Goal: Task Accomplishment & Management: Use online tool/utility

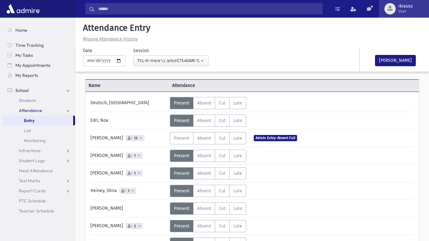
scroll to position [170, 0]
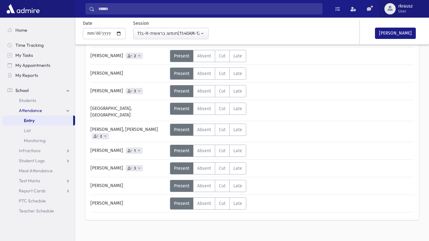
click at [393, 9] on div "button" at bounding box center [389, 8] width 11 height 11
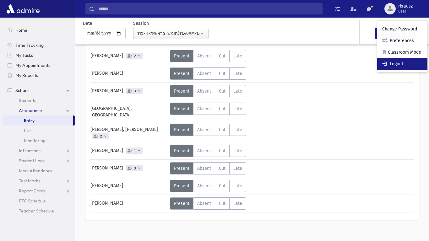
click at [396, 66] on link "Logout" at bounding box center [402, 64] width 50 height 12
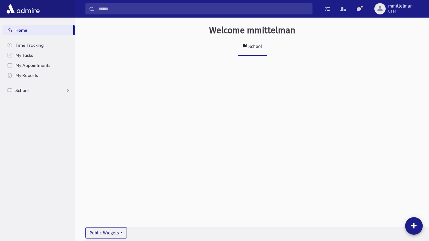
click at [23, 92] on span "School" at bounding box center [21, 91] width 13 height 6
click at [19, 112] on span "Attendance" at bounding box center [30, 111] width 23 height 6
click at [21, 117] on link "Entry" at bounding box center [39, 121] width 73 height 10
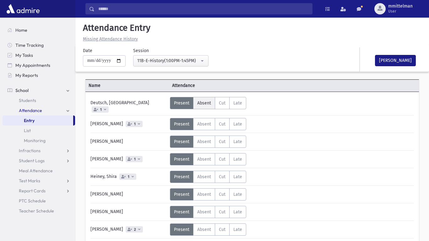
click at [205, 101] on span "Absent" at bounding box center [204, 103] width 14 height 5
click at [203, 174] on span "Absent" at bounding box center [204, 176] width 14 height 5
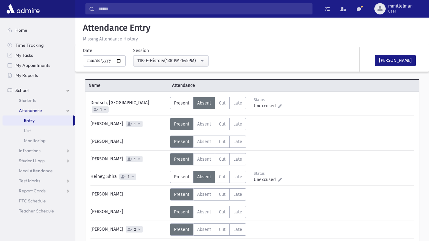
click at [386, 139] on div "Status Unexcused Admin: Present P Absent A C" at bounding box center [291, 142] width 243 height 12
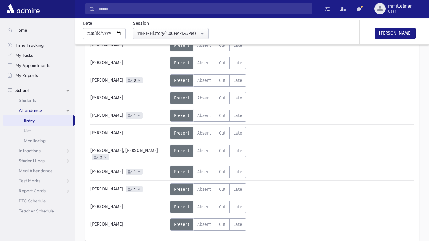
scroll to position [241, 0]
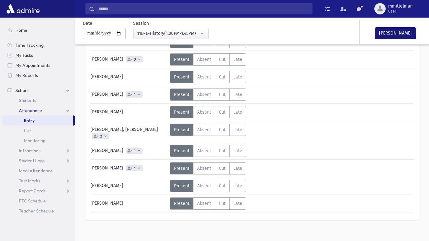
click at [393, 36] on button "[PERSON_NAME]" at bounding box center [395, 33] width 41 height 11
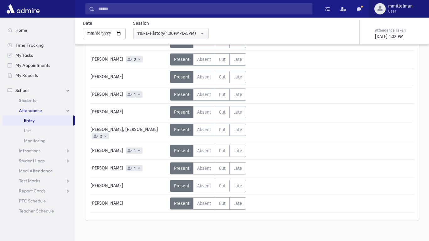
click at [399, 4] on span "mmittelman" at bounding box center [400, 6] width 25 height 5
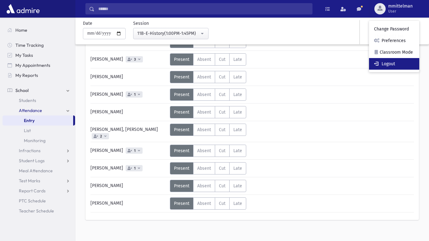
click at [385, 64] on link "Logout" at bounding box center [394, 64] width 50 height 12
